Goal: Task Accomplishment & Management: Complete application form

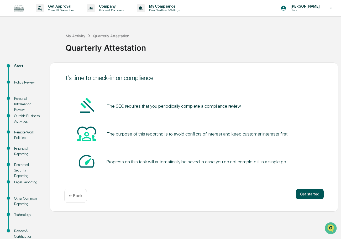
click at [306, 192] on button "Get started" at bounding box center [310, 194] width 28 height 10
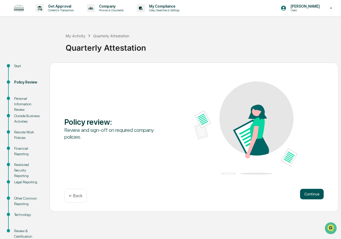
click at [308, 191] on button "Continue" at bounding box center [312, 194] width 24 height 10
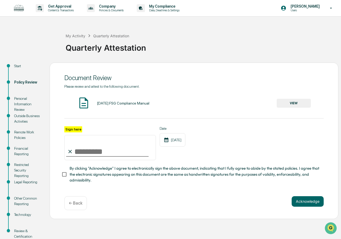
click at [305, 105] on button "VIEW" at bounding box center [294, 103] width 34 height 9
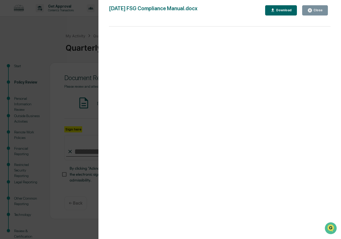
click at [312, 11] on icon "button" at bounding box center [310, 10] width 4 height 4
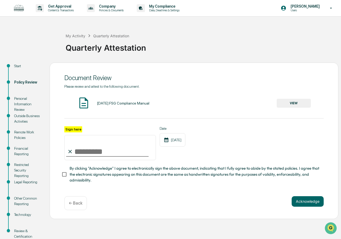
click at [76, 154] on input "Sign here" at bounding box center [110, 147] width 92 height 25
type input "**********"
drag, startPoint x: 308, startPoint y: 201, endPoint x: 310, endPoint y: 186, distance: 14.6
click at [308, 200] on button "Acknowledge" at bounding box center [308, 201] width 32 height 10
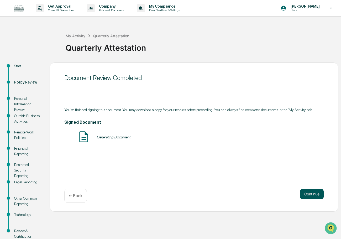
click at [309, 195] on button "Continue" at bounding box center [312, 194] width 24 height 10
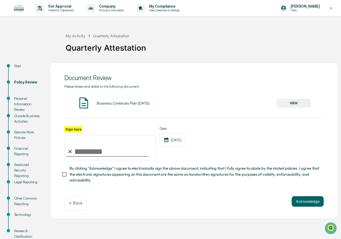
click at [291, 103] on button "VIEW" at bounding box center [294, 103] width 34 height 9
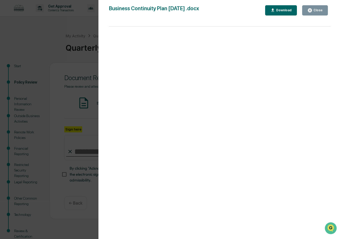
drag, startPoint x: 309, startPoint y: 6, endPoint x: 301, endPoint y: 18, distance: 14.8
click at [309, 6] on button "Close" at bounding box center [315, 10] width 26 height 10
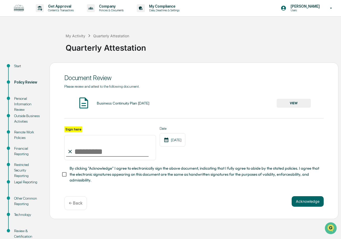
click at [89, 153] on input "Sign here" at bounding box center [110, 147] width 92 height 25
type input "**********"
click at [310, 204] on button "Acknowledge" at bounding box center [308, 201] width 32 height 10
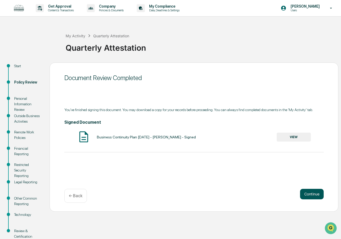
click at [305, 194] on button "Continue" at bounding box center [312, 194] width 24 height 10
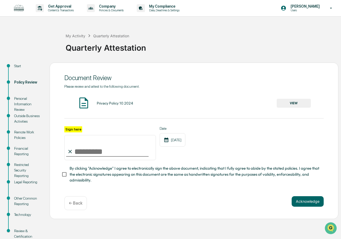
click at [288, 102] on button "VIEW" at bounding box center [294, 103] width 34 height 9
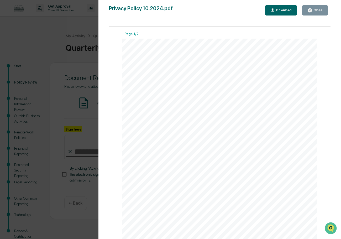
click at [316, 12] on div "Close" at bounding box center [317, 10] width 10 height 4
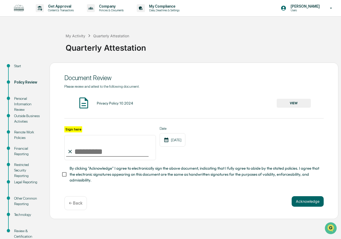
click at [80, 155] on input "Sign here" at bounding box center [110, 147] width 92 height 25
type input "**********"
click at [307, 203] on button "Acknowledge" at bounding box center [308, 201] width 32 height 10
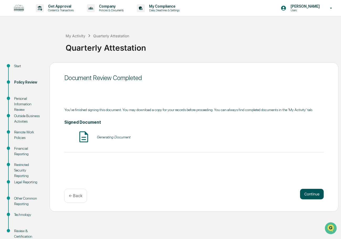
click at [305, 192] on button "Continue" at bounding box center [312, 194] width 24 height 10
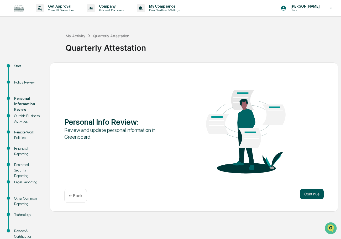
click at [316, 196] on button "Continue" at bounding box center [312, 194] width 24 height 10
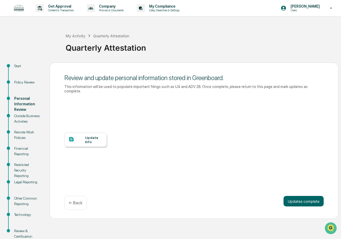
click at [84, 133] on div "Update Info" at bounding box center [85, 140] width 43 height 14
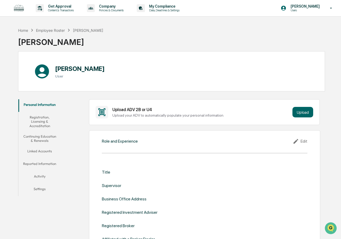
click at [32, 116] on button "Registration, Licensing & Accreditation" at bounding box center [39, 121] width 43 height 19
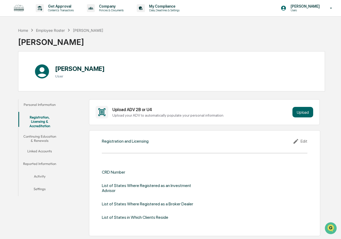
click at [40, 183] on button "Settings" at bounding box center [39, 189] width 43 height 13
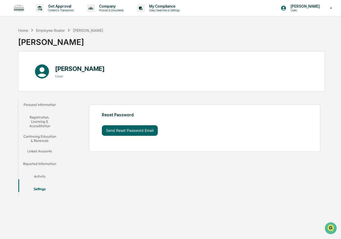
click at [35, 173] on button "Activity" at bounding box center [39, 177] width 43 height 13
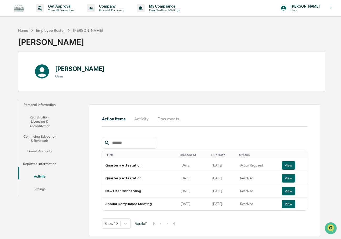
click at [30, 105] on button "Personal Information" at bounding box center [39, 105] width 43 height 13
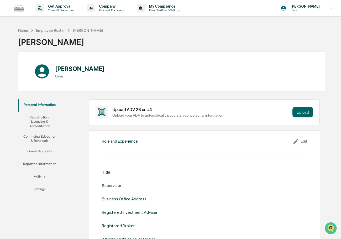
click at [78, 29] on div "[PERSON_NAME]" at bounding box center [88, 30] width 30 height 4
click at [60, 29] on div "Employee Roster" at bounding box center [50, 30] width 29 height 4
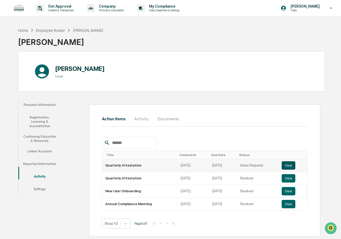
click at [284, 165] on button "View" at bounding box center [289, 165] width 14 height 8
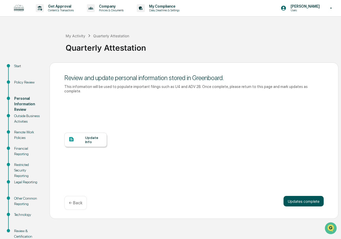
click at [290, 196] on button "Updates complete" at bounding box center [303, 201] width 40 height 10
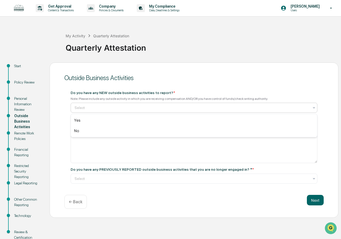
click at [161, 106] on div at bounding box center [192, 107] width 235 height 5
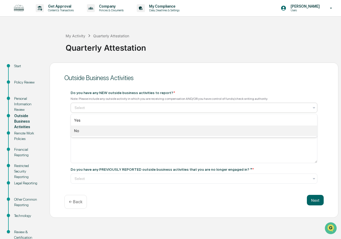
click at [134, 130] on div "No" at bounding box center [194, 130] width 246 height 10
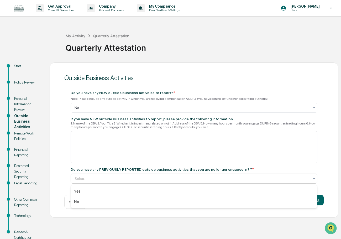
click at [118, 176] on div at bounding box center [192, 178] width 235 height 5
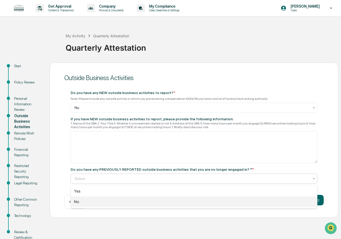
click at [89, 204] on div "No" at bounding box center [194, 201] width 246 height 10
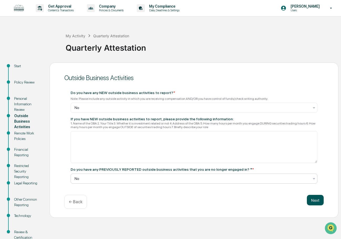
click at [316, 199] on button "Next" at bounding box center [315, 200] width 17 height 10
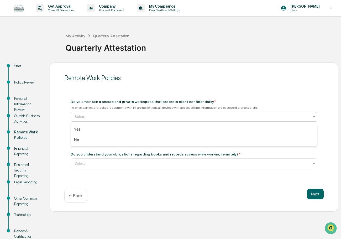
click at [98, 117] on div at bounding box center [192, 116] width 235 height 5
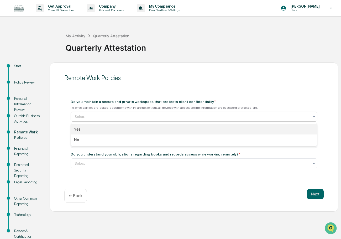
click at [89, 132] on div "Yes" at bounding box center [194, 129] width 246 height 10
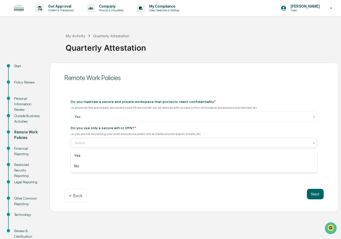
click at [87, 141] on div at bounding box center [192, 142] width 235 height 5
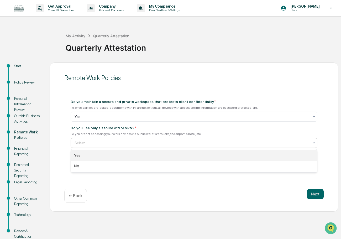
click at [85, 153] on div "Yes" at bounding box center [194, 155] width 246 height 10
click at [87, 162] on div at bounding box center [192, 163] width 235 height 5
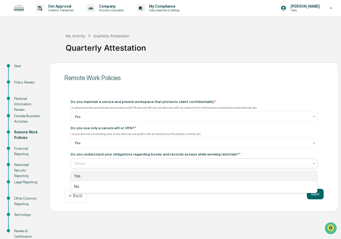
drag, startPoint x: 82, startPoint y: 174, endPoint x: 121, endPoint y: 183, distance: 39.7
click at [82, 174] on div "Yes" at bounding box center [194, 176] width 246 height 10
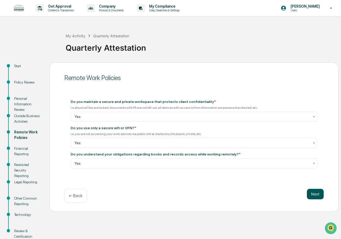
click at [322, 192] on button "Next" at bounding box center [315, 194] width 17 height 10
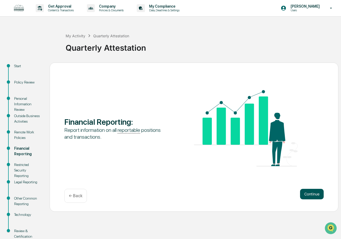
click at [310, 197] on button "Continue" at bounding box center [312, 194] width 24 height 10
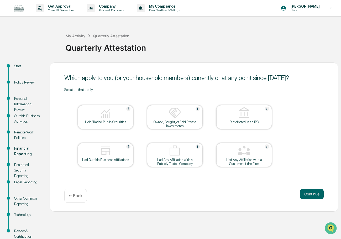
click at [109, 119] on div at bounding box center [105, 113] width 52 height 13
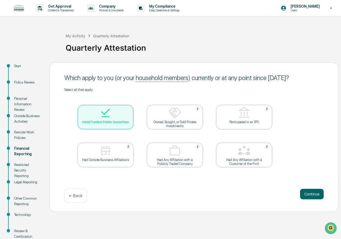
click at [104, 117] on img at bounding box center [105, 113] width 13 height 13
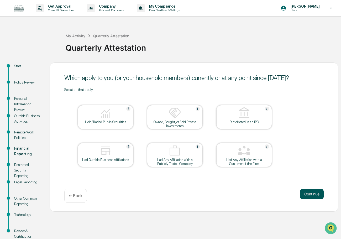
click at [312, 196] on button "Continue" at bounding box center [312, 194] width 24 height 10
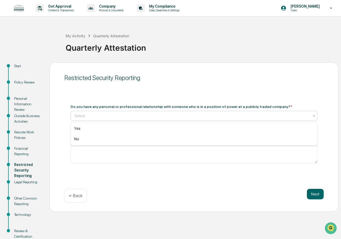
click at [139, 114] on div at bounding box center [192, 115] width 235 height 5
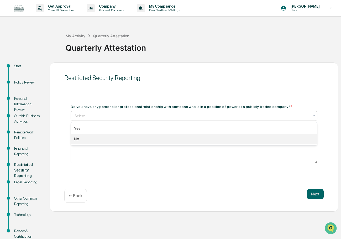
click at [134, 137] on div "No" at bounding box center [194, 139] width 246 height 10
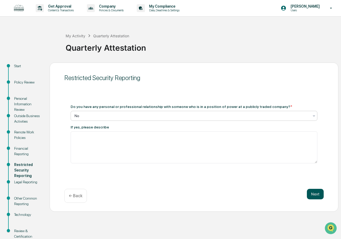
click at [317, 195] on button "Next" at bounding box center [315, 194] width 17 height 10
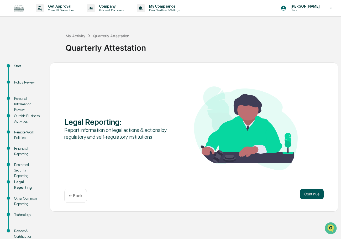
click at [310, 195] on button "Continue" at bounding box center [312, 194] width 24 height 10
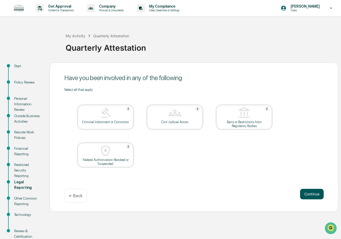
click at [310, 192] on button "Continue" at bounding box center [312, 194] width 24 height 10
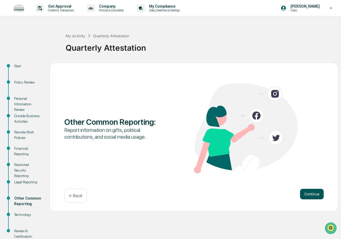
click at [307, 193] on button "Continue" at bounding box center [312, 194] width 24 height 10
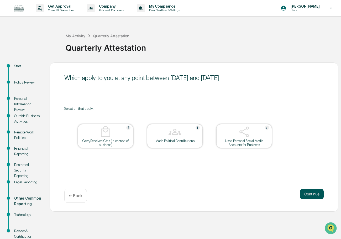
click at [305, 193] on button "Continue" at bounding box center [312, 194] width 24 height 10
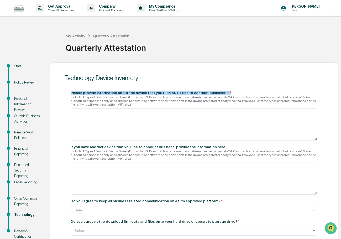
drag, startPoint x: 70, startPoint y: 93, endPoint x: 218, endPoint y: 89, distance: 148.1
click at [218, 89] on div "Please provide information about the device that you PRIMARILY use to conduct b…" at bounding box center [193, 173] width 259 height 178
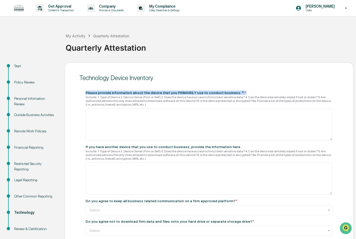
copy div "Please provide information about the device that you PRIMARILY use to conduct b…"
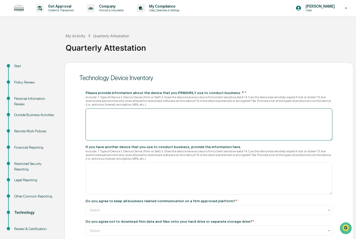
drag, startPoint x: 181, startPoint y: 127, endPoint x: 182, endPoint y: 122, distance: 5.2
click at [181, 126] on textarea at bounding box center [209, 124] width 247 height 32
paste textarea "**********"
type textarea "**********"
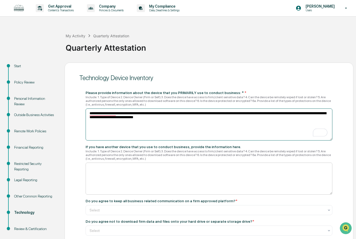
scroll to position [17, 0]
